Goal: Task Accomplishment & Management: Complete application form

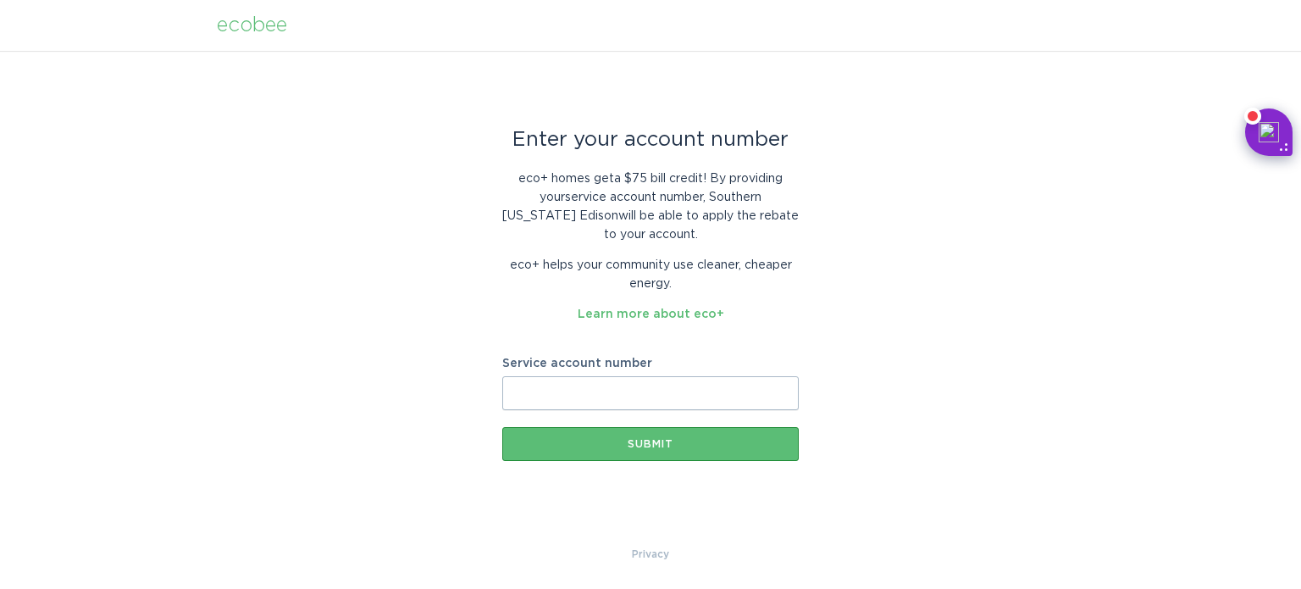
click at [556, 389] on input "Service account number" at bounding box center [650, 393] width 296 height 34
paste input "700958485841"
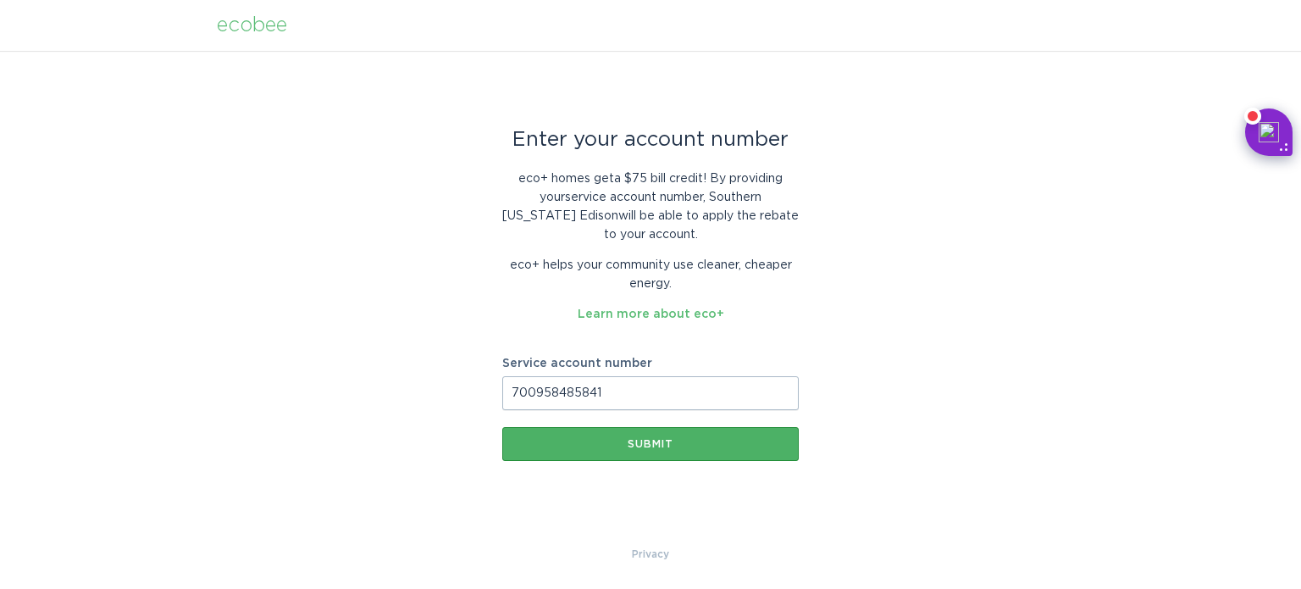
type input "700958485841"
click at [656, 440] on div "Submit" at bounding box center [650, 444] width 279 height 10
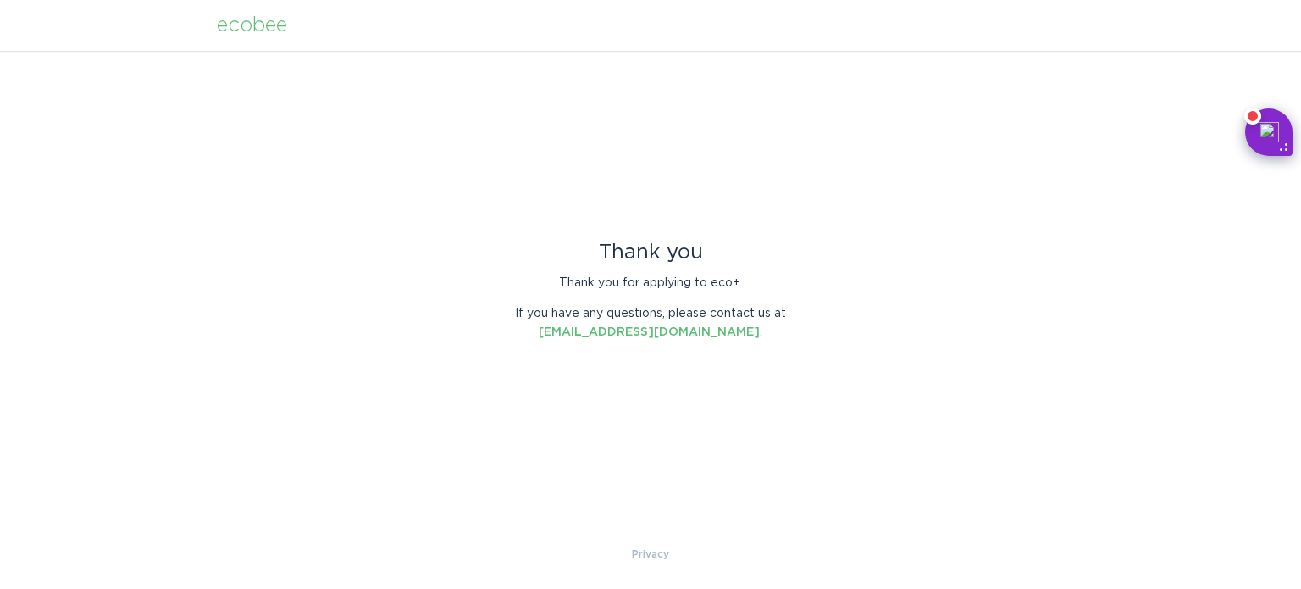
click at [268, 24] on div "ecobee" at bounding box center [252, 25] width 70 height 19
